Goal: Information Seeking & Learning: Learn about a topic

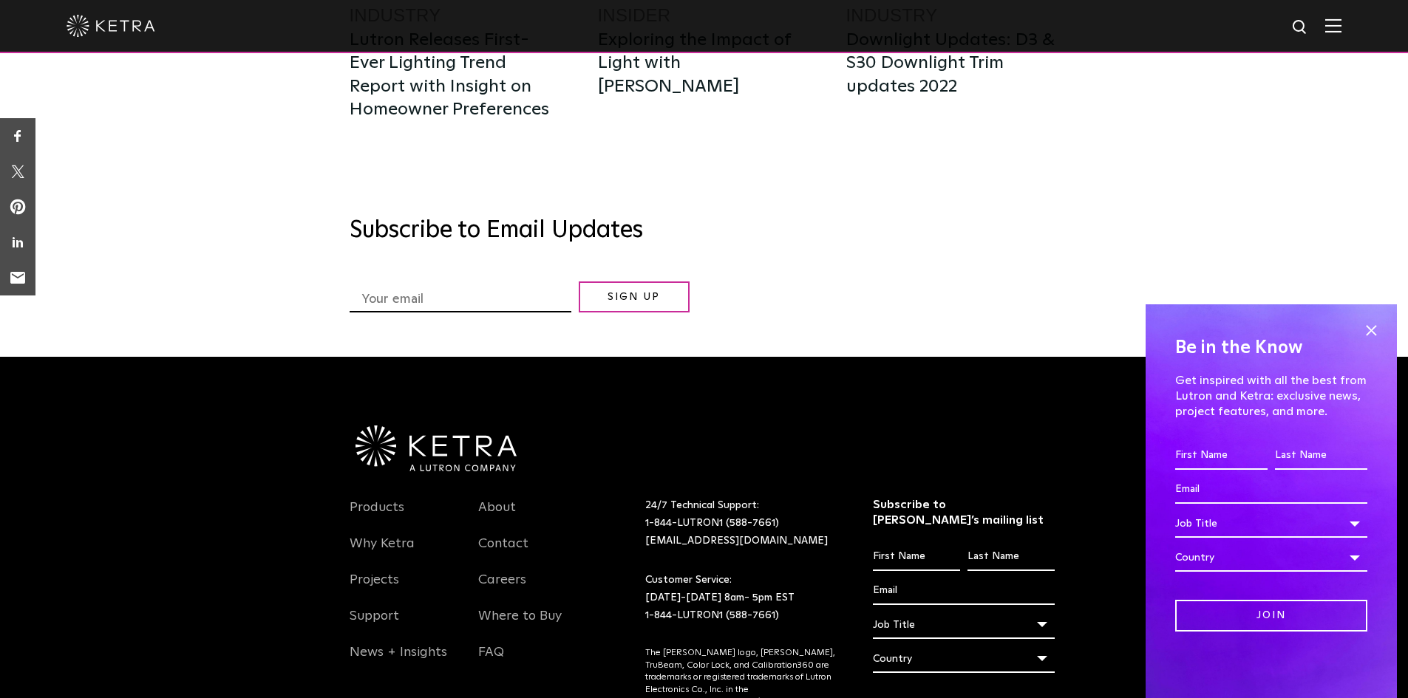
scroll to position [3995, 0]
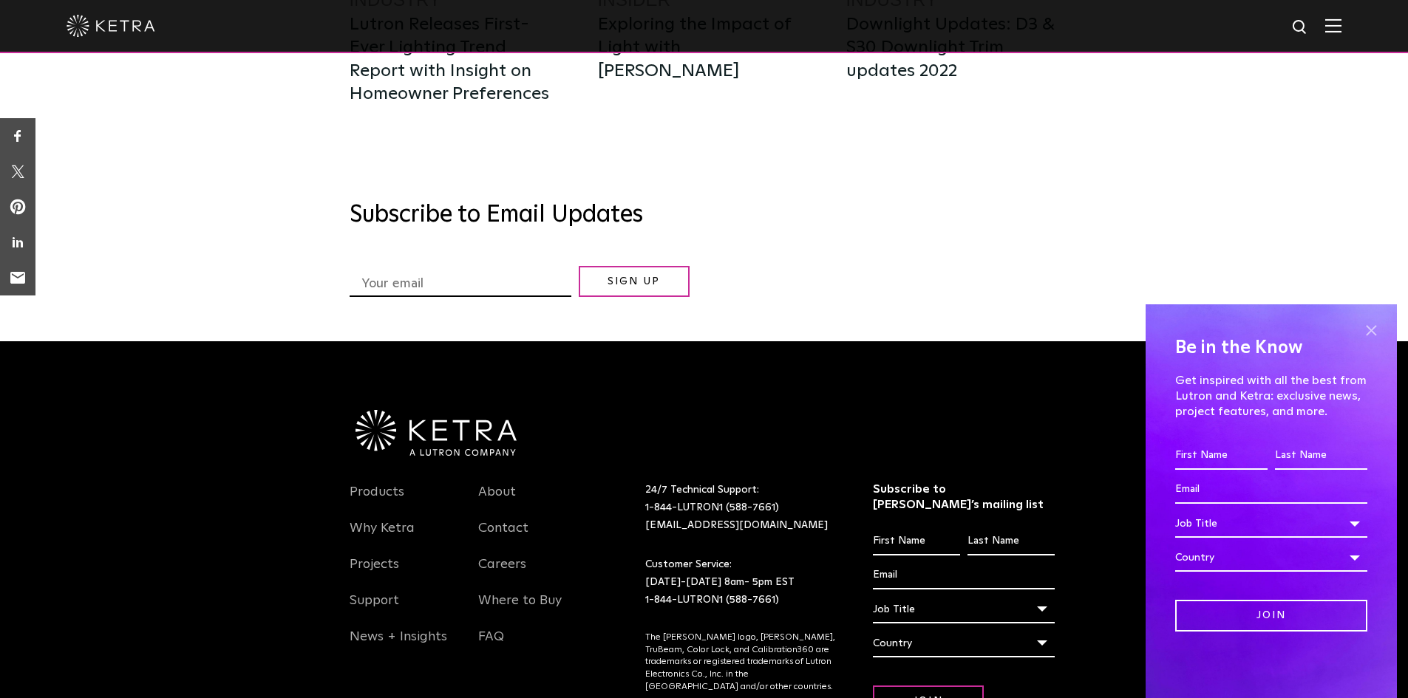
click at [1377, 325] on span at bounding box center [1371, 330] width 22 height 22
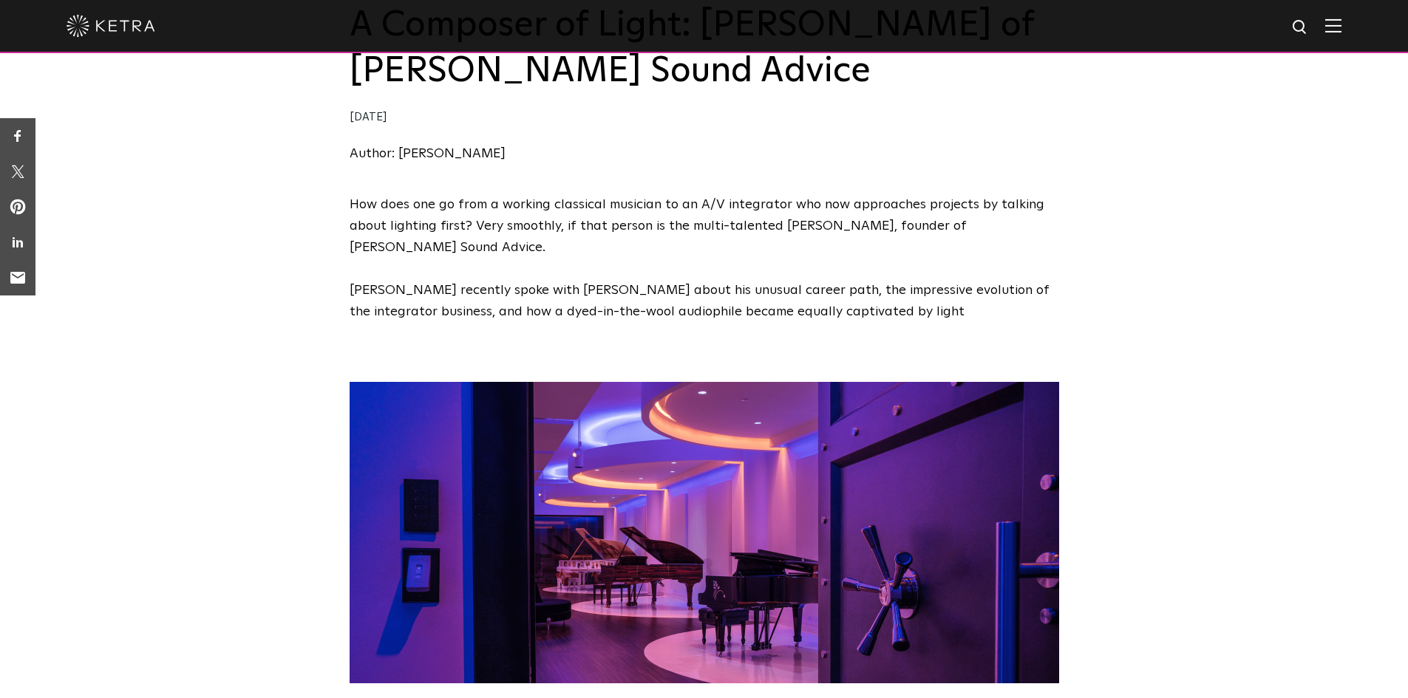
scroll to position [0, 0]
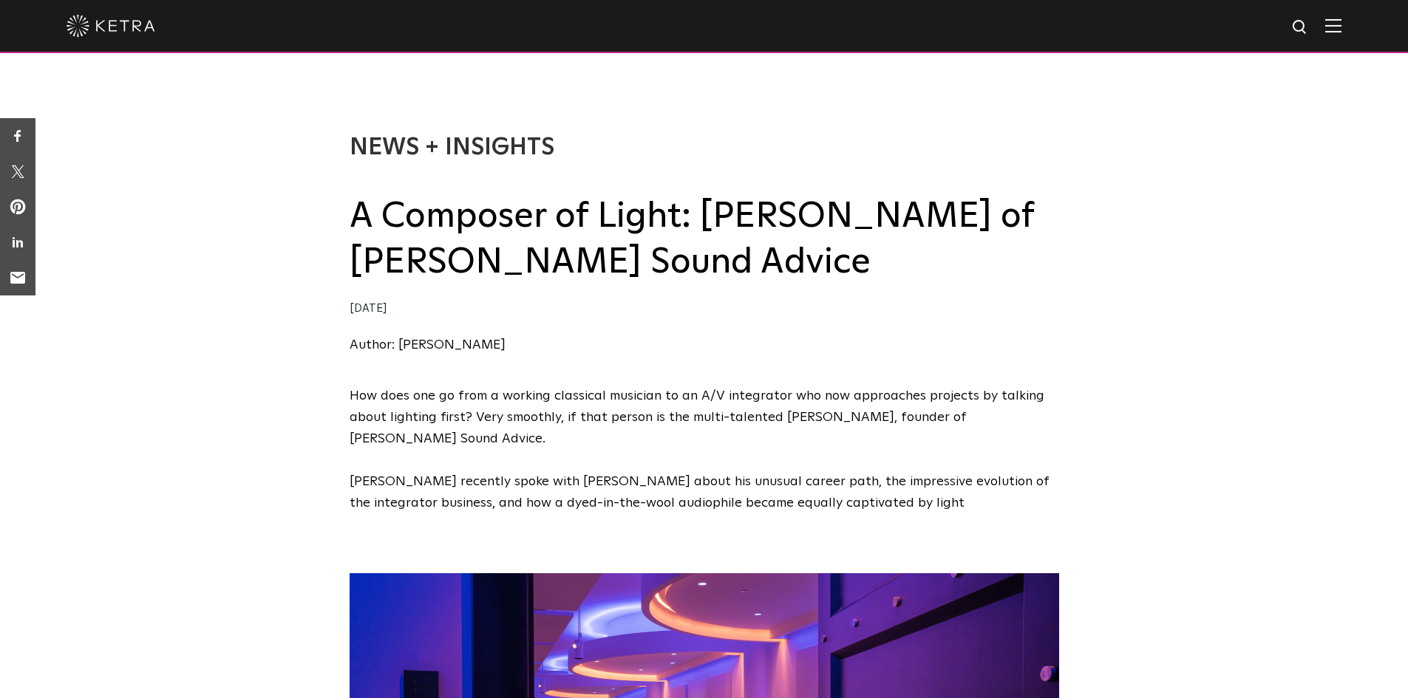
click at [118, 21] on img at bounding box center [111, 26] width 89 height 22
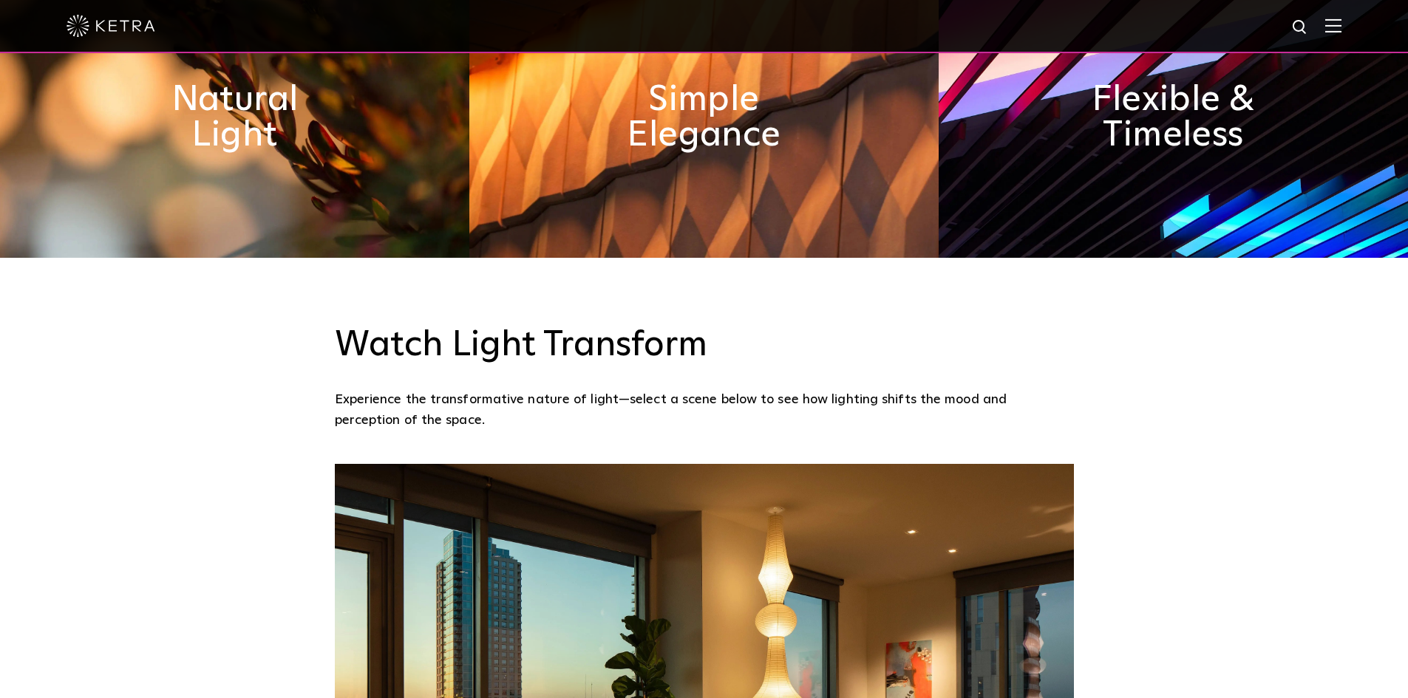
scroll to position [1330, 0]
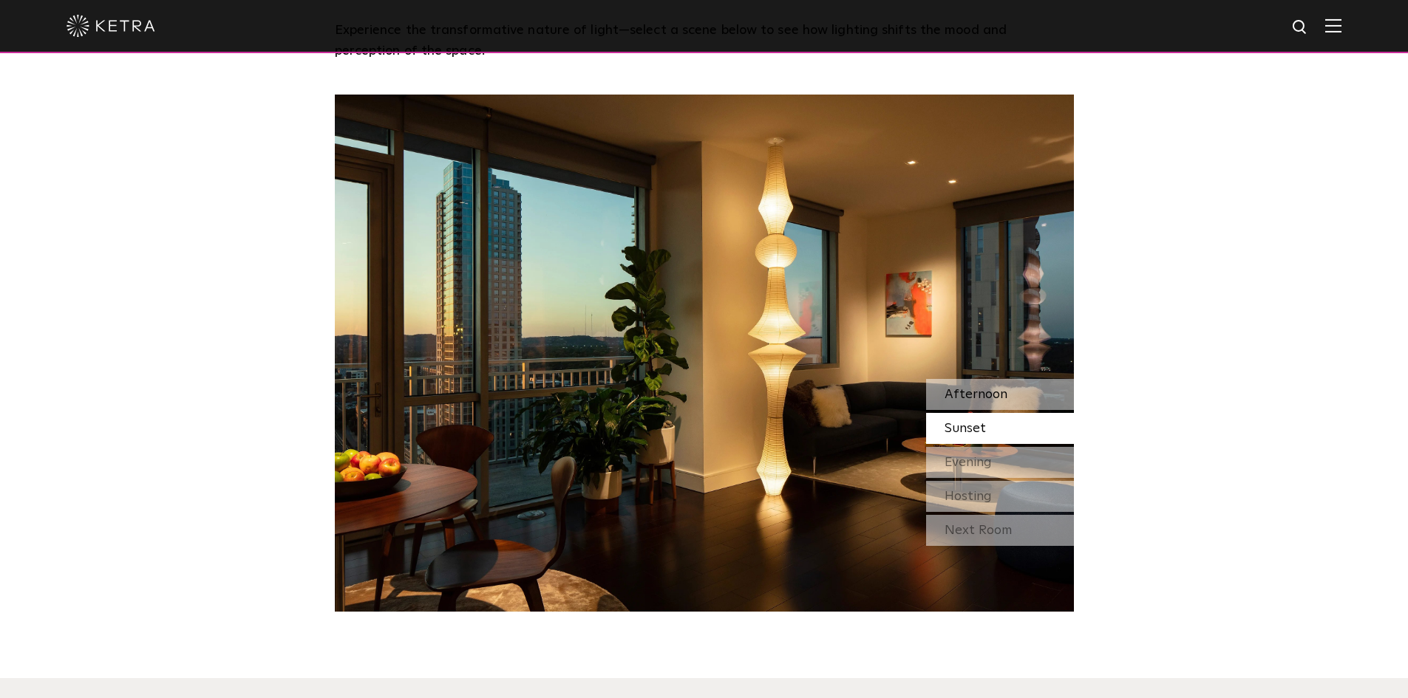
click at [995, 389] on span "Afternoon" at bounding box center [976, 394] width 63 height 13
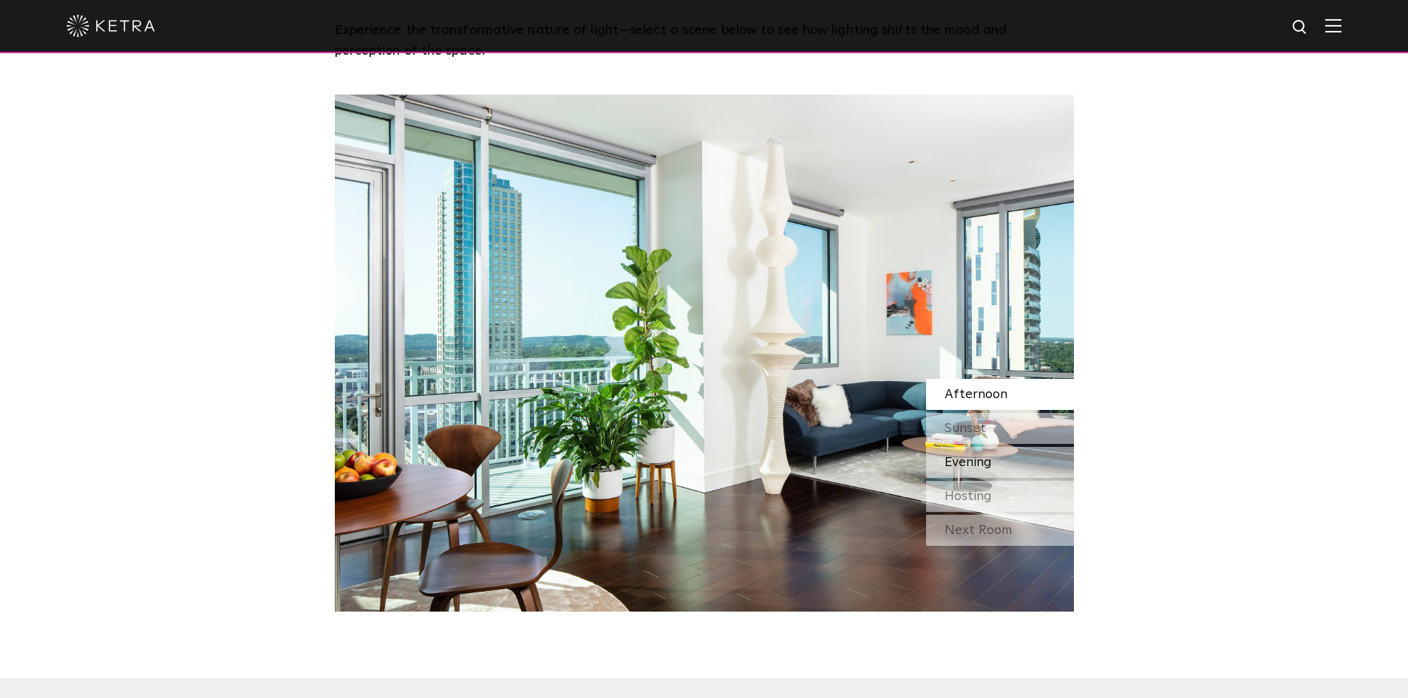
click at [995, 449] on div "Evening" at bounding box center [1000, 462] width 148 height 31
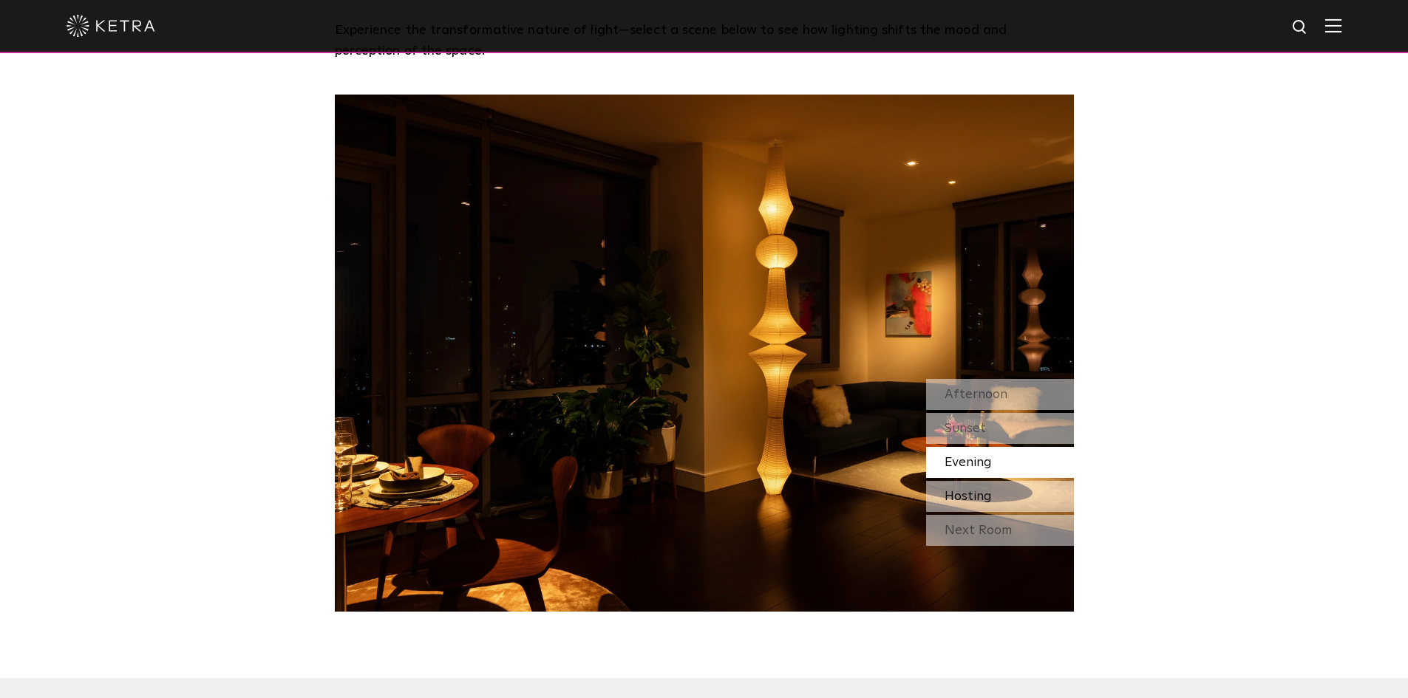
click at [992, 483] on div "Hosting" at bounding box center [1000, 496] width 148 height 31
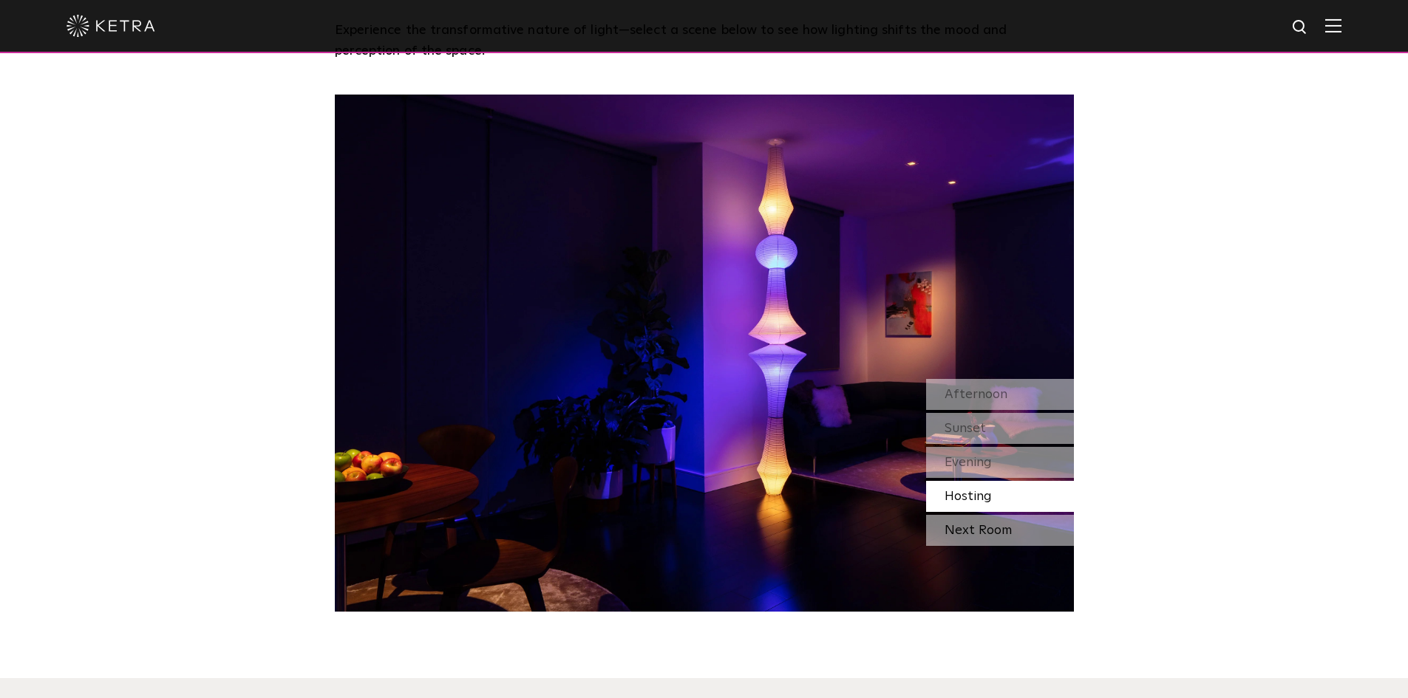
click at [1013, 534] on div "Next Room" at bounding box center [1000, 530] width 148 height 31
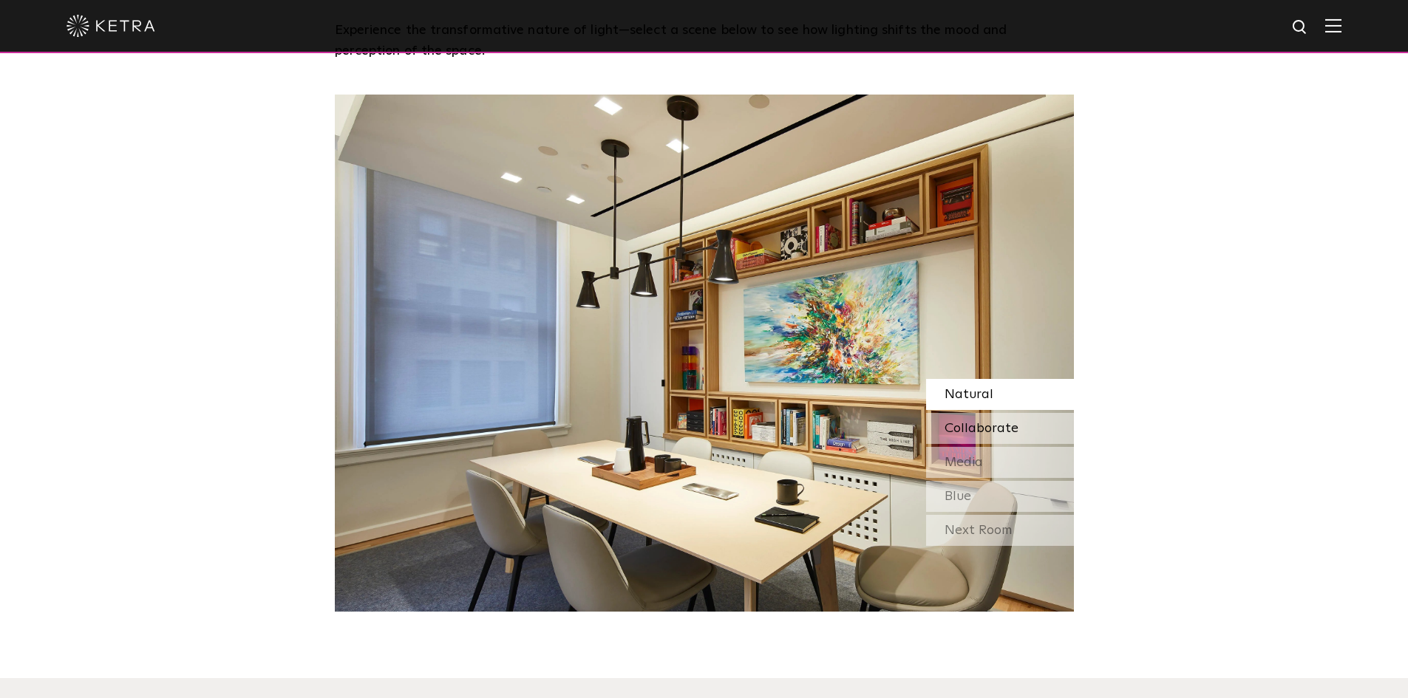
click at [1015, 429] on span "Collaborate" at bounding box center [982, 428] width 74 height 13
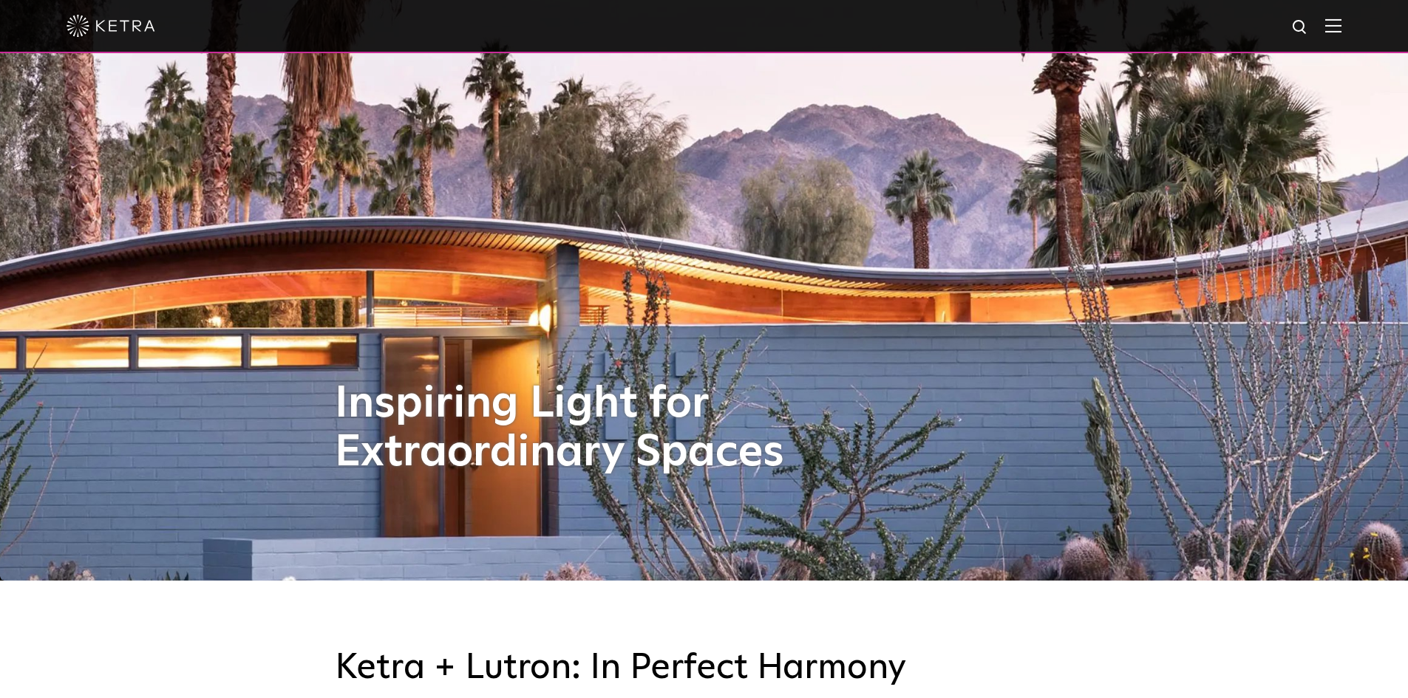
scroll to position [0, 0]
